Goal: Use online tool/utility: Utilize a website feature to perform a specific function

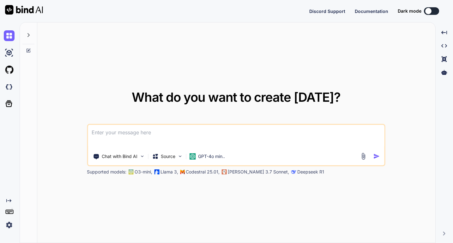
click at [9, 226] on img at bounding box center [9, 224] width 11 height 11
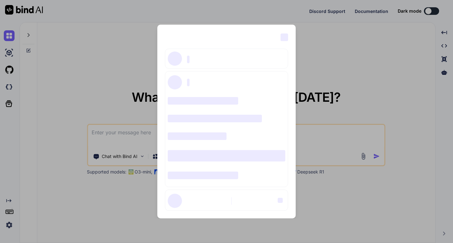
click at [288, 16] on div "‌ ‌ ‌ ‌ ‌ ‌ ‌ ‌ ‌ ‌ ‌ ‌ ‌ ‌ ‌" at bounding box center [226, 121] width 453 height 243
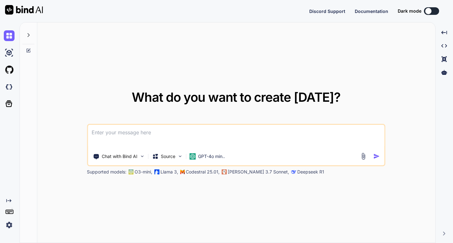
click at [25, 11] on img at bounding box center [24, 9] width 38 height 9
type textarea "x"
click at [9, 224] on img at bounding box center [9, 224] width 11 height 11
type textarea "x"
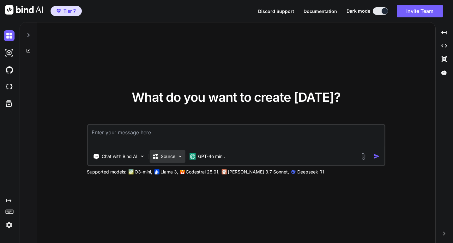
click at [165, 154] on p "Source" at bounding box center [168, 156] width 15 height 6
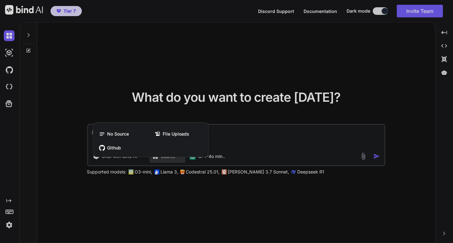
click at [117, 110] on div at bounding box center [226, 121] width 453 height 243
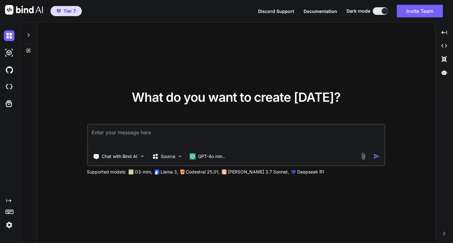
click at [120, 136] on textarea at bounding box center [236, 136] width 297 height 23
click at [180, 155] on img at bounding box center [179, 155] width 5 height 5
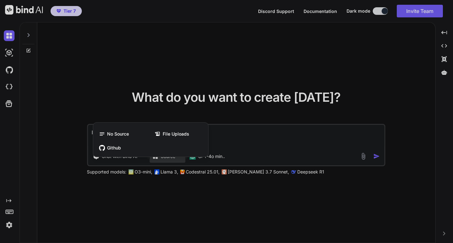
click at [133, 99] on div at bounding box center [226, 121] width 453 height 243
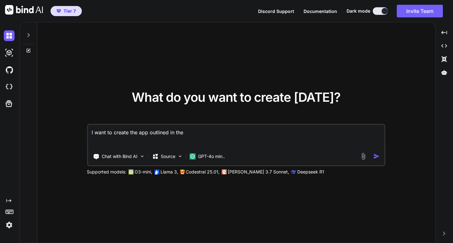
click at [190, 134] on textarea "I want to create the app outlined in the" at bounding box center [236, 136] width 297 height 23
type textarea "I want to create the app outlined in the file uploads"
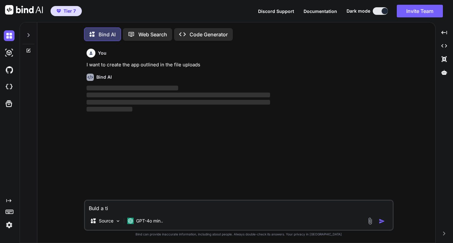
scroll to position [3, 0]
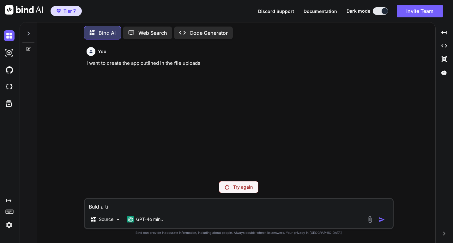
click at [245, 186] on p "Try again" at bounding box center [243, 187] width 20 height 6
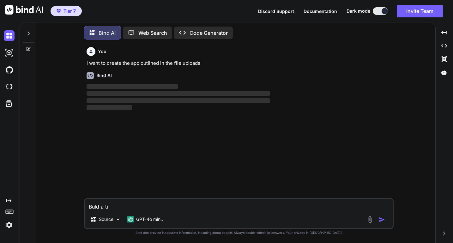
drag, startPoint x: 110, startPoint y: 205, endPoint x: 75, endPoint y: 202, distance: 35.5
click at [75, 202] on div "You I want to create the app outlined in the file uploads Bind AI ‌ ‌ ‌ ‌ Buld …" at bounding box center [238, 144] width 393 height 198
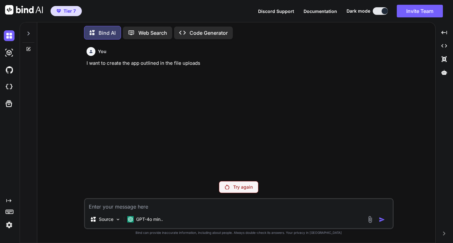
click at [240, 188] on p "Try again" at bounding box center [243, 187] width 20 height 6
click at [207, 34] on p "Code Generator" at bounding box center [208, 33] width 38 height 8
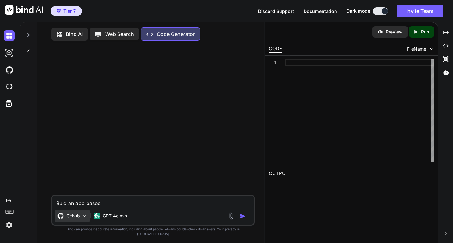
click at [81, 221] on div "Github" at bounding box center [72, 215] width 35 height 13
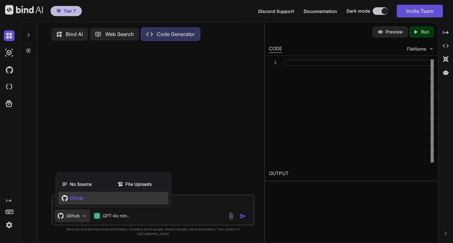
click at [132, 168] on div at bounding box center [226, 121] width 453 height 243
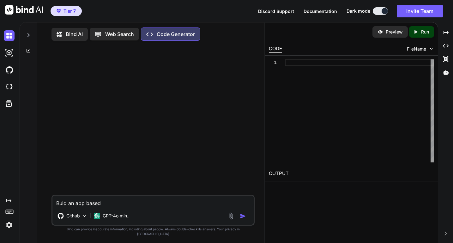
click at [121, 207] on textarea "Buld an app based" at bounding box center [152, 200] width 201 height 11
type textarea "Buld an app based on the file upload document"
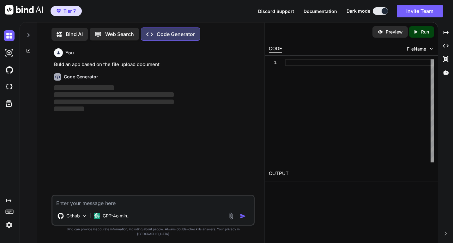
scroll to position [3, 0]
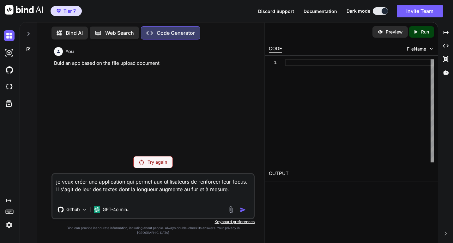
click at [240, 199] on textarea "je veux créer une application qui permet aux utilisateurs de renforcer leur foc…" at bounding box center [152, 187] width 201 height 27
click at [239, 194] on textarea "je veux créer une application qui permet aux utilisateurs de renforcer leur foc…" at bounding box center [152, 187] width 201 height 27
drag, startPoint x: 233, startPoint y: 193, endPoint x: 53, endPoint y: 186, distance: 179.8
click at [53, 186] on textarea "je veux créer une application qui permet aux utilisateurs de renforcer leur foc…" at bounding box center [152, 187] width 201 height 27
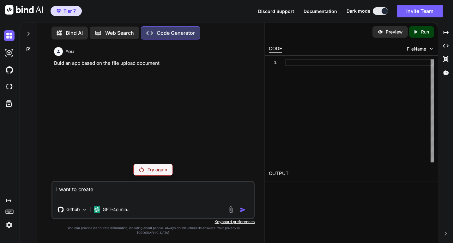
paste textarea "The purpose of this app is to help the user train his/her reading focus ability…"
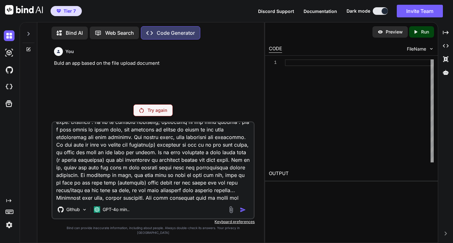
scroll to position [0, 0]
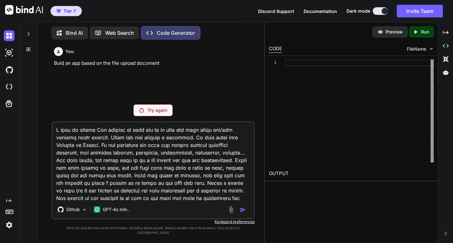
click at [95, 136] on textarea at bounding box center [152, 161] width 201 height 78
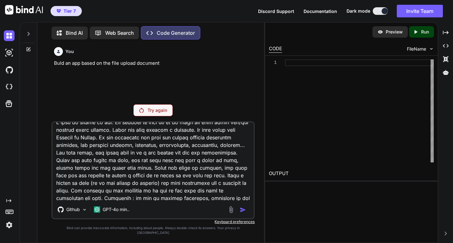
scroll to position [13, 0]
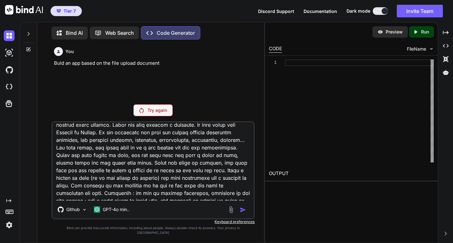
type textarea "I want to create an app. The purpose of this app is to help the user train his/…"
click at [192, 180] on textarea at bounding box center [152, 161] width 201 height 78
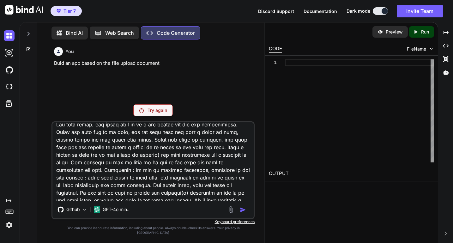
scroll to position [39, 0]
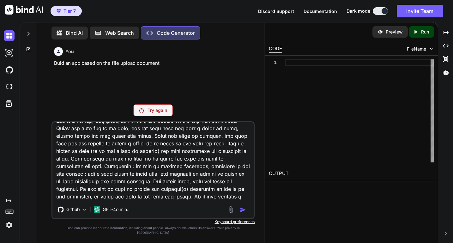
click at [155, 113] on p "Try again" at bounding box center [157, 110] width 20 height 6
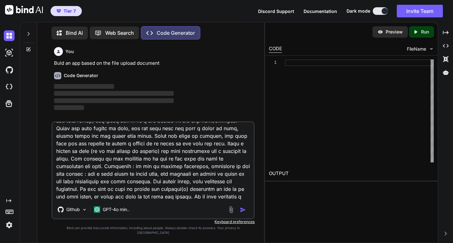
click at [182, 159] on textarea at bounding box center [152, 161] width 201 height 78
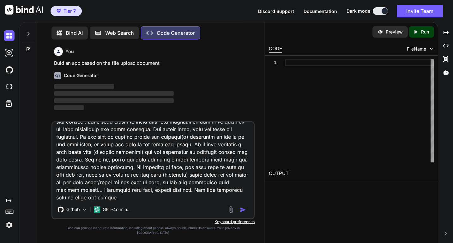
scroll to position [92, 0]
click at [179, 183] on textarea at bounding box center [152, 161] width 201 height 78
click at [243, 213] on img "button" at bounding box center [243, 210] width 6 height 6
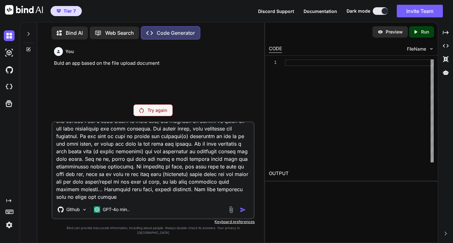
click at [150, 161] on textarea at bounding box center [152, 161] width 201 height 78
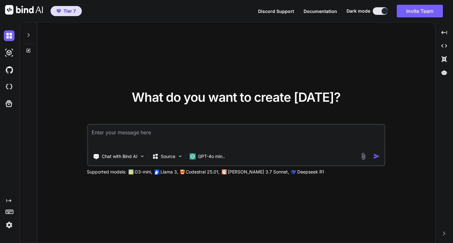
type textarea "x"
click at [9, 226] on img at bounding box center [9, 224] width 11 height 11
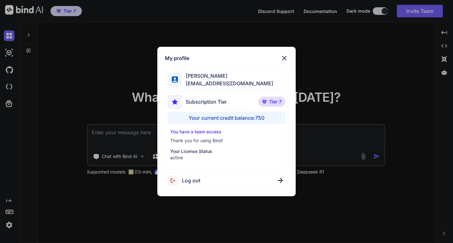
click at [284, 57] on img at bounding box center [284, 58] width 8 height 8
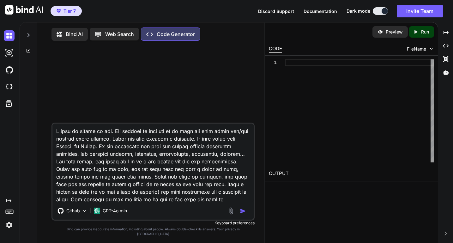
click at [242, 214] on img "button" at bounding box center [243, 211] width 6 height 6
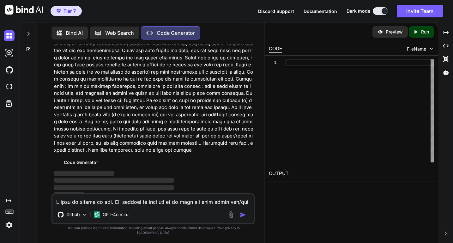
scroll to position [19, 0]
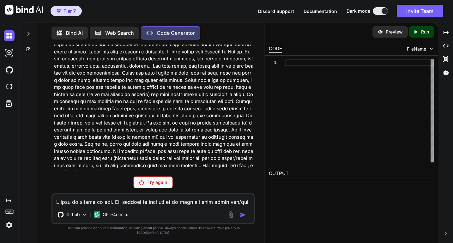
click at [158, 185] on p "Try again" at bounding box center [157, 182] width 20 height 6
click at [159, 185] on p "Try again" at bounding box center [157, 182] width 20 height 6
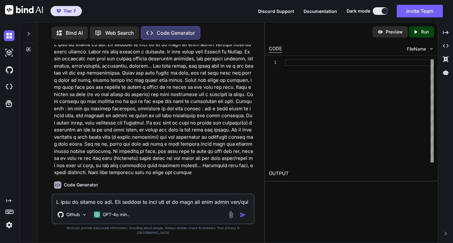
scroll to position [0, 0]
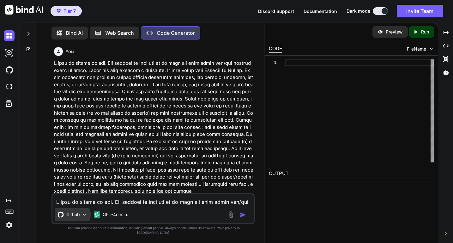
click at [80, 218] on p "Github" at bounding box center [73, 214] width 14 height 6
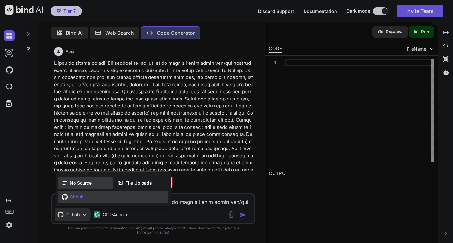
click at [73, 186] on span "No Source" at bounding box center [81, 183] width 22 height 6
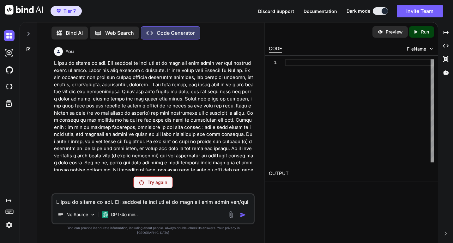
click at [151, 185] on p "Try again" at bounding box center [157, 182] width 20 height 6
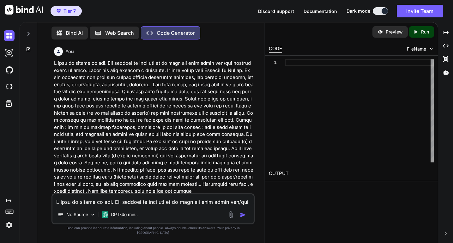
click at [241, 218] on img "button" at bounding box center [243, 215] width 6 height 6
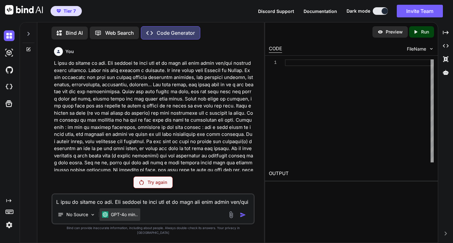
click at [130, 218] on p "GPT-4o min.." at bounding box center [124, 214] width 27 height 6
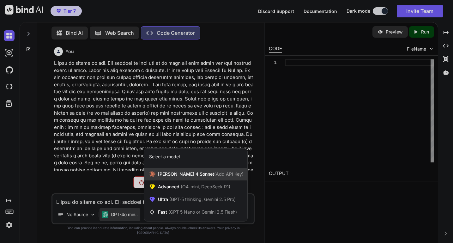
click at [165, 177] on span "[PERSON_NAME] 4 Sonnet (Add API Key)" at bounding box center [201, 174] width 86 height 6
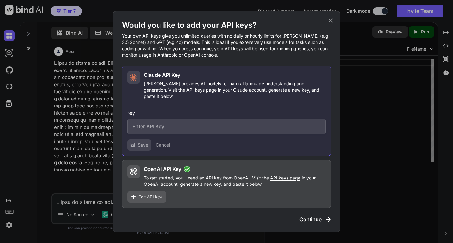
click at [330, 22] on icon at bounding box center [330, 20] width 7 height 7
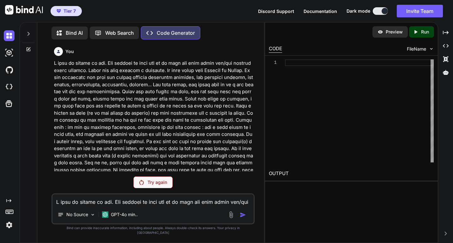
click at [180, 206] on textarea at bounding box center [152, 199] width 201 height 11
click at [159, 185] on p "Try again" at bounding box center [157, 182] width 20 height 6
type textarea "x"
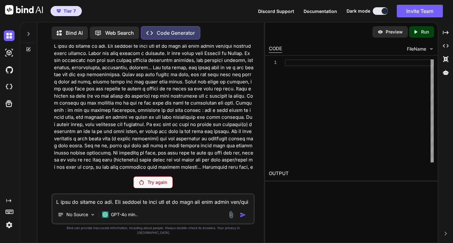
scroll to position [19, 0]
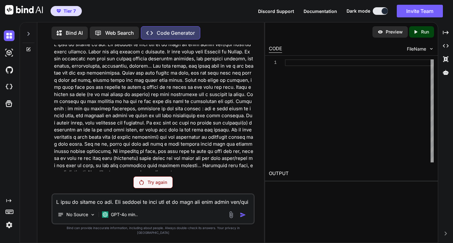
click at [160, 185] on p "Try again" at bounding box center [157, 182] width 20 height 6
click at [158, 185] on p "Try again" at bounding box center [157, 182] width 20 height 6
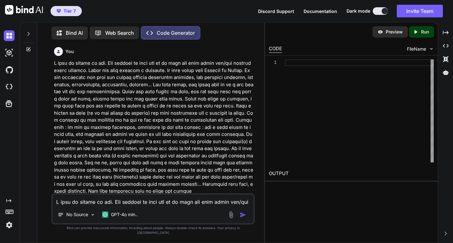
scroll to position [0, 0]
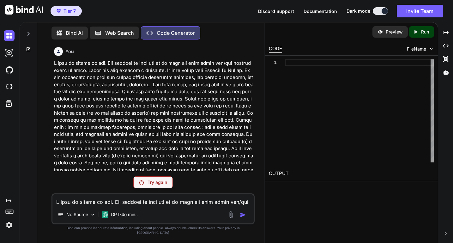
click at [162, 185] on p "Try again" at bounding box center [157, 182] width 20 height 6
